Goal: Task Accomplishment & Management: Complete application form

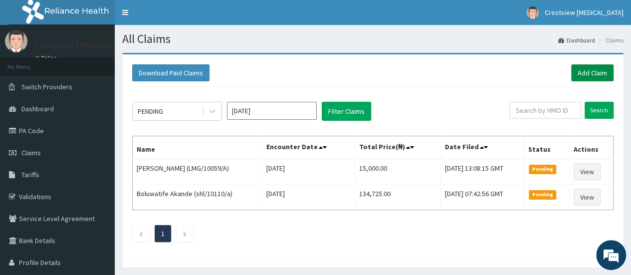
click at [589, 71] on link "Add Claim" at bounding box center [592, 72] width 42 height 17
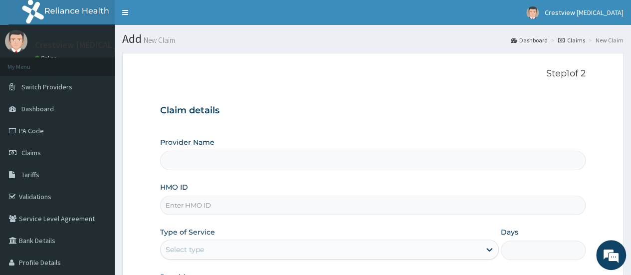
type input "Crestview [MEDICAL_DATA] Limited"
paste input "ztl/10062/a"
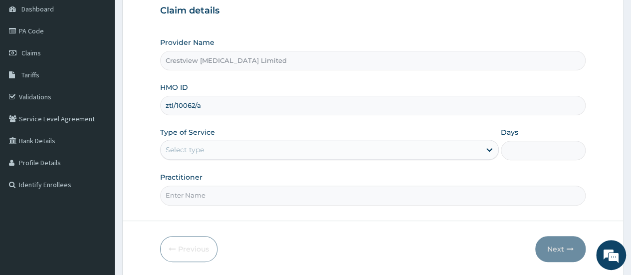
type input "ztl/10062/a"
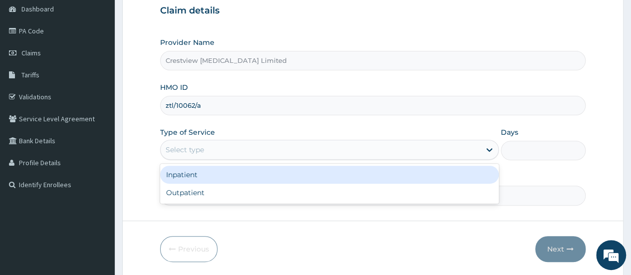
click at [339, 147] on div "Select type" at bounding box center [321, 150] width 320 height 16
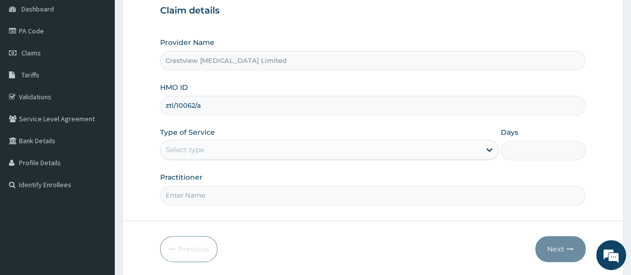
drag, startPoint x: 339, startPoint y: 203, endPoint x: 337, endPoint y: 198, distance: 5.4
click at [337, 200] on input "Practitioner" at bounding box center [372, 194] width 425 height 19
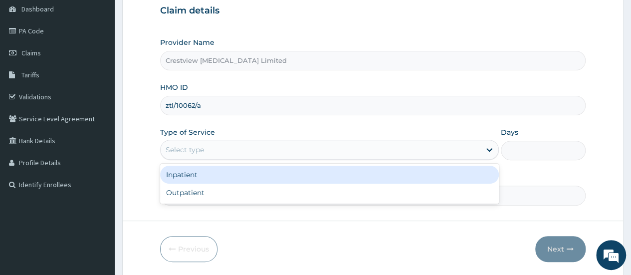
click at [329, 140] on div "Select type" at bounding box center [329, 150] width 339 height 20
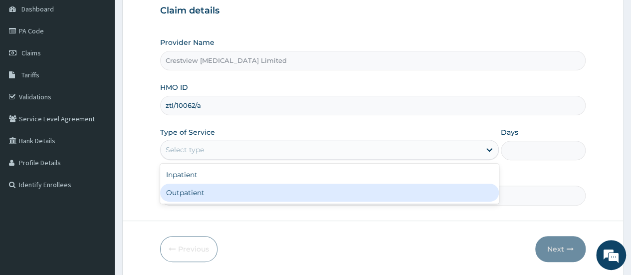
click at [308, 189] on div "Outpatient" at bounding box center [329, 192] width 339 height 18
type input "1"
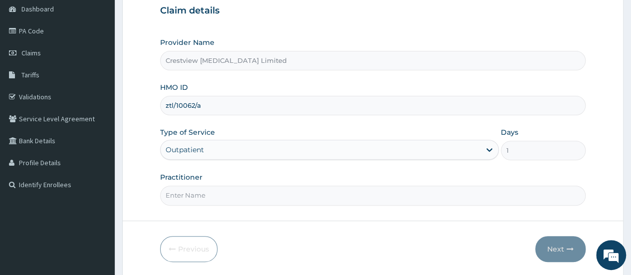
click at [308, 189] on input "Practitioner" at bounding box center [372, 194] width 425 height 19
type input "[PERSON_NAME]"
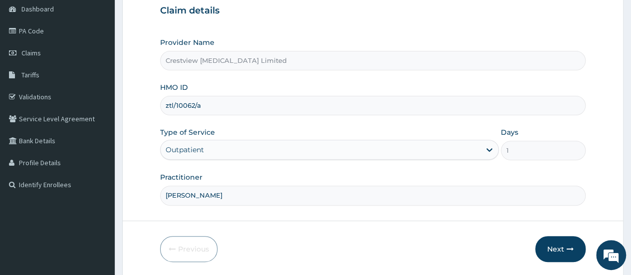
scroll to position [0, 0]
click at [551, 245] on button "Next" at bounding box center [560, 249] width 50 height 26
